Goal: Find specific page/section

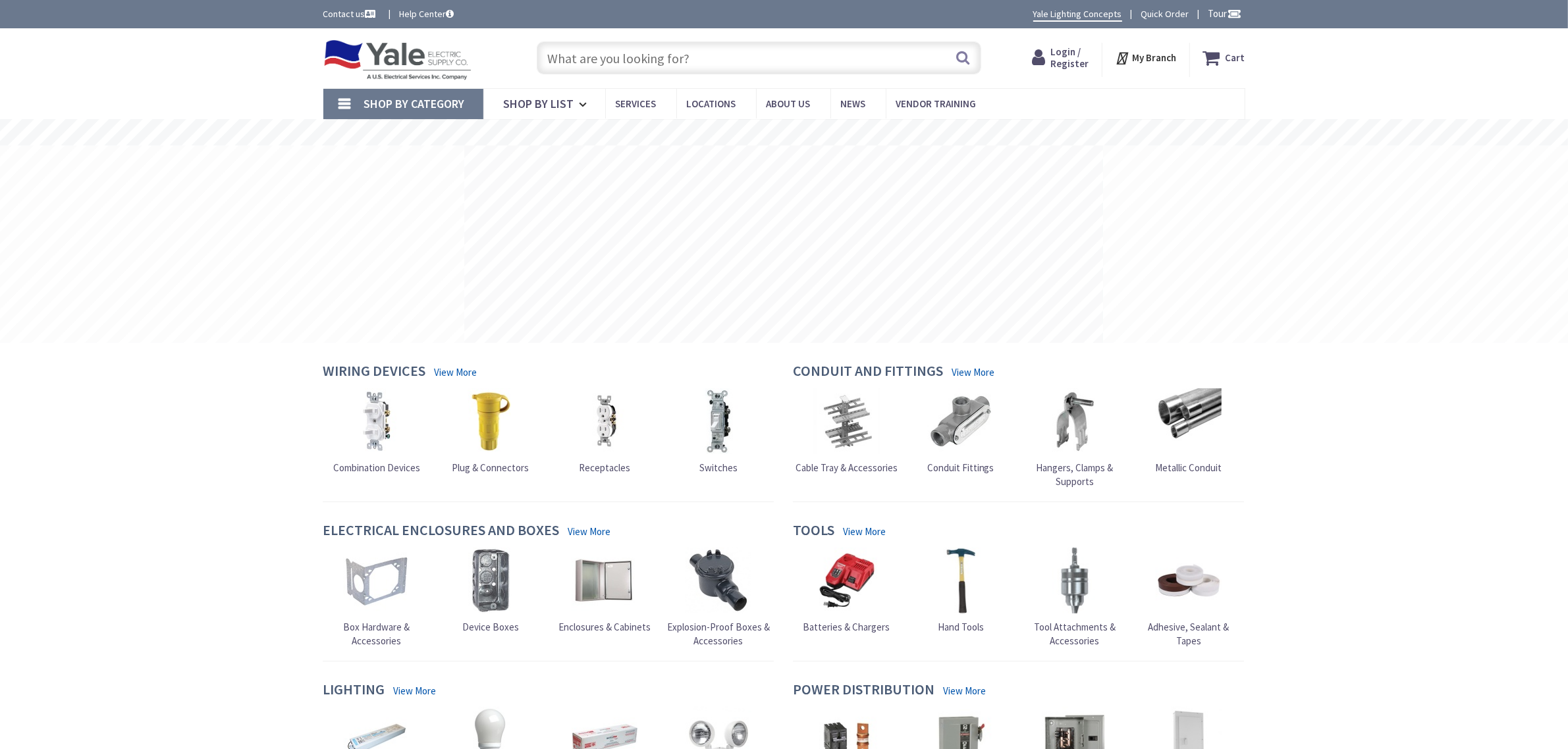
click at [716, 57] on input "text" at bounding box center [759, 58] width 445 height 33
paste input "CXI363X2N4"
type input "CXI363X2N4"
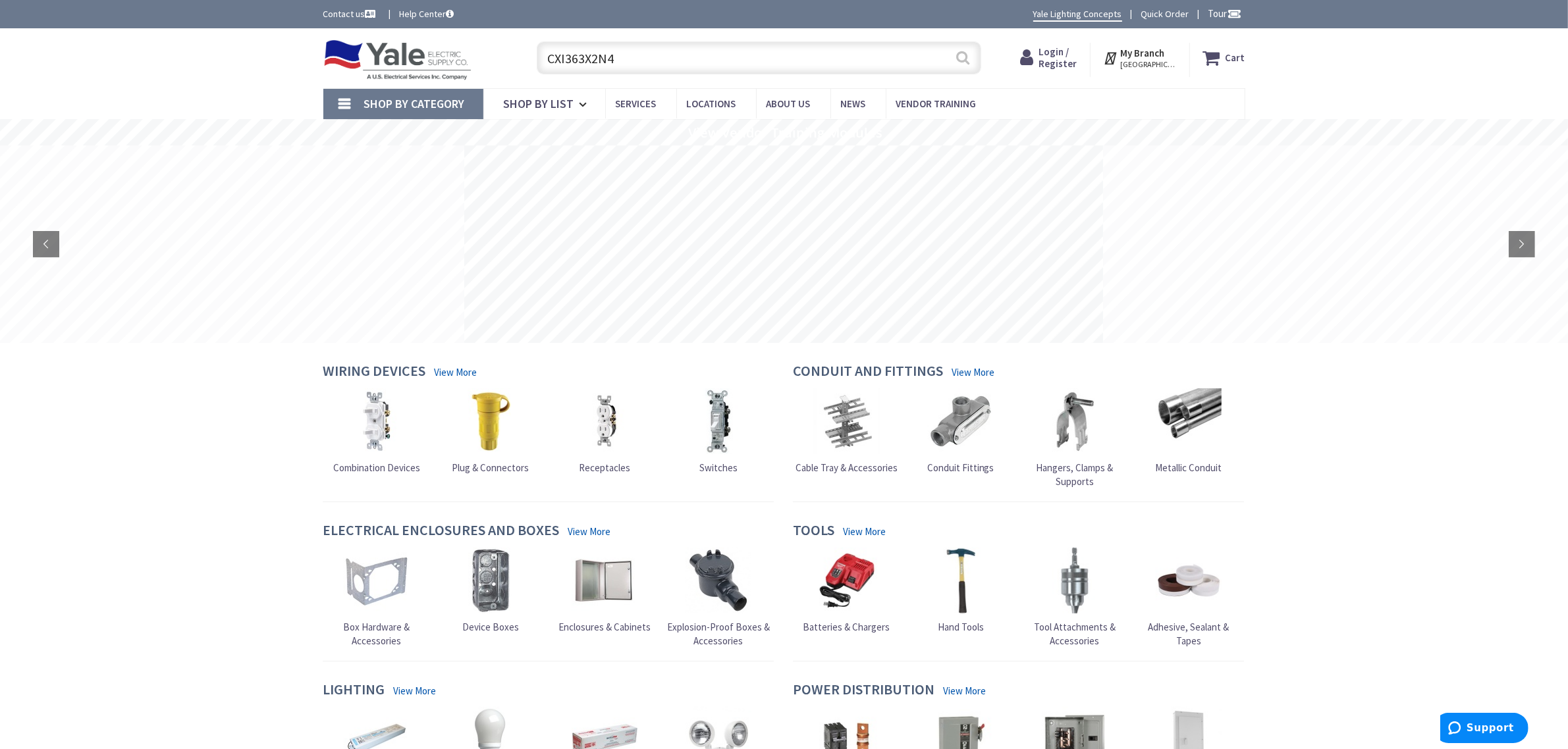
click at [960, 60] on button "Search" at bounding box center [962, 57] width 17 height 30
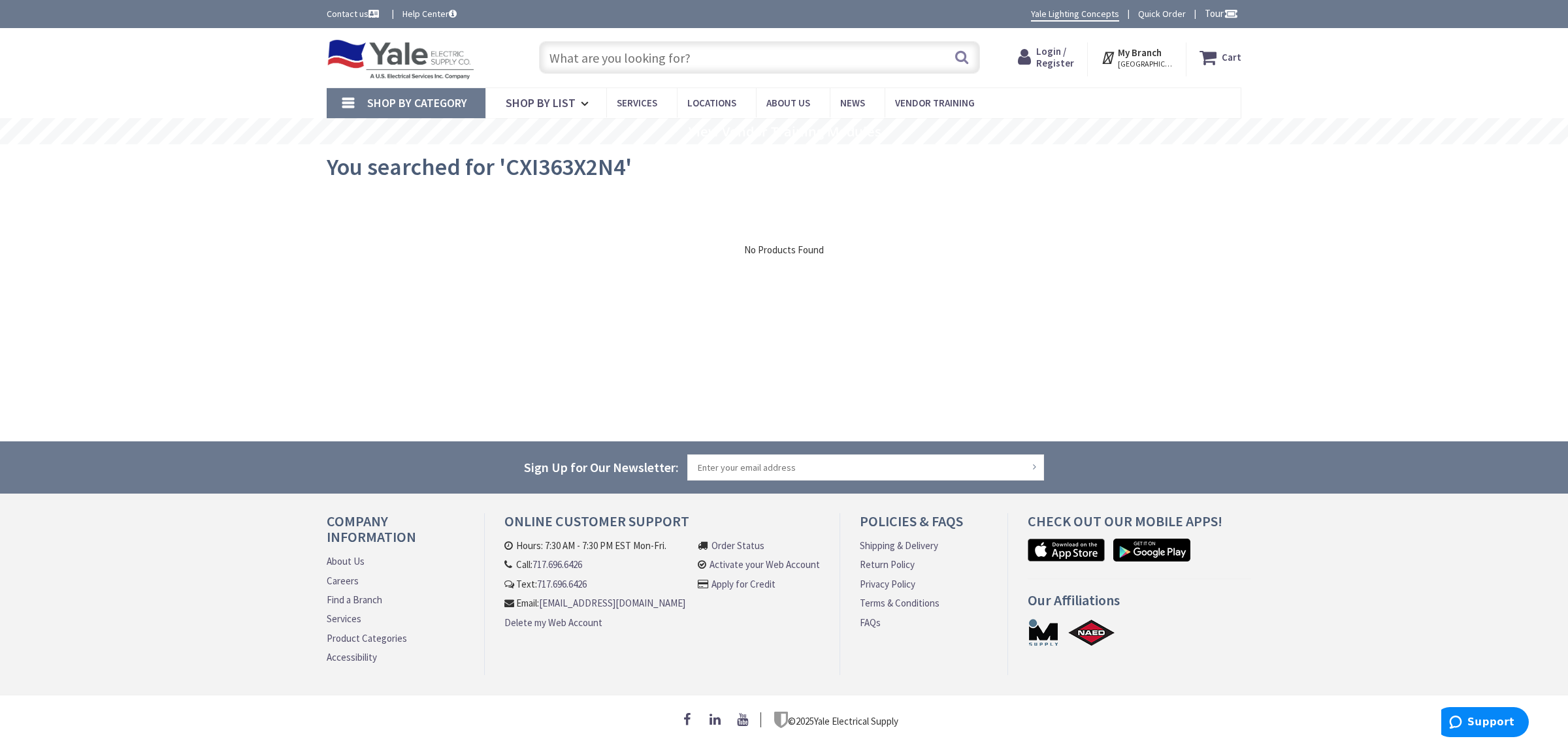
click at [722, 59] on input "text" at bounding box center [760, 57] width 441 height 32
paste input "CXI363X2N4N52N6"
type input "CXI363X2N4N52N6"
click at [967, 53] on button "Search" at bounding box center [962, 56] width 17 height 29
